Goal: Find specific page/section: Find specific page/section

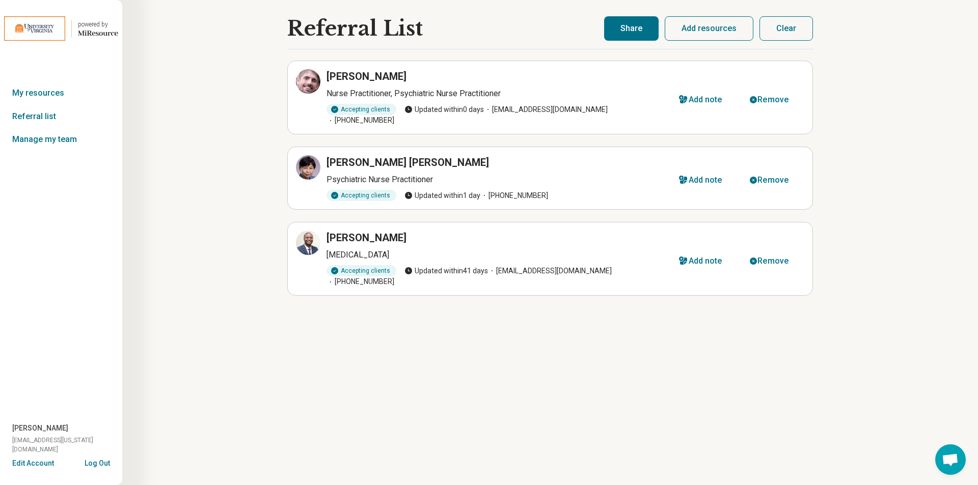
click at [629, 25] on button "Share" at bounding box center [631, 28] width 54 height 24
click at [631, 31] on button "Share" at bounding box center [631, 28] width 54 height 24
select select "***"
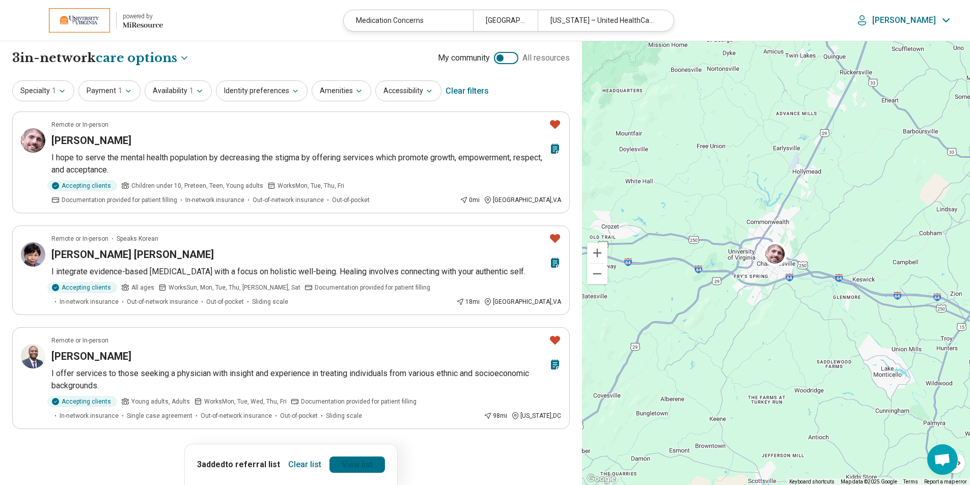
click at [363, 463] on link "View list" at bounding box center [357, 465] width 56 height 16
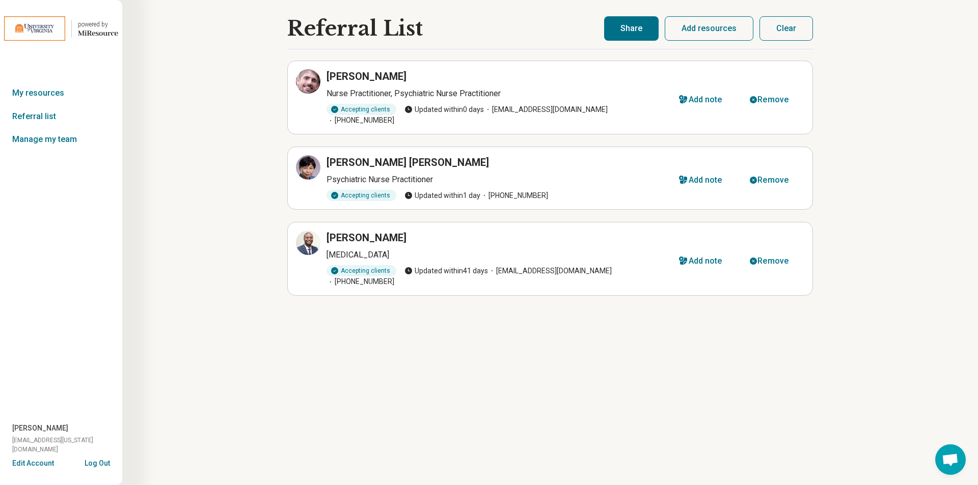
click at [634, 25] on button "Share" at bounding box center [631, 28] width 54 height 24
click at [636, 29] on button "Share" at bounding box center [631, 28] width 54 height 24
